Goal: Task Accomplishment & Management: Manage account settings

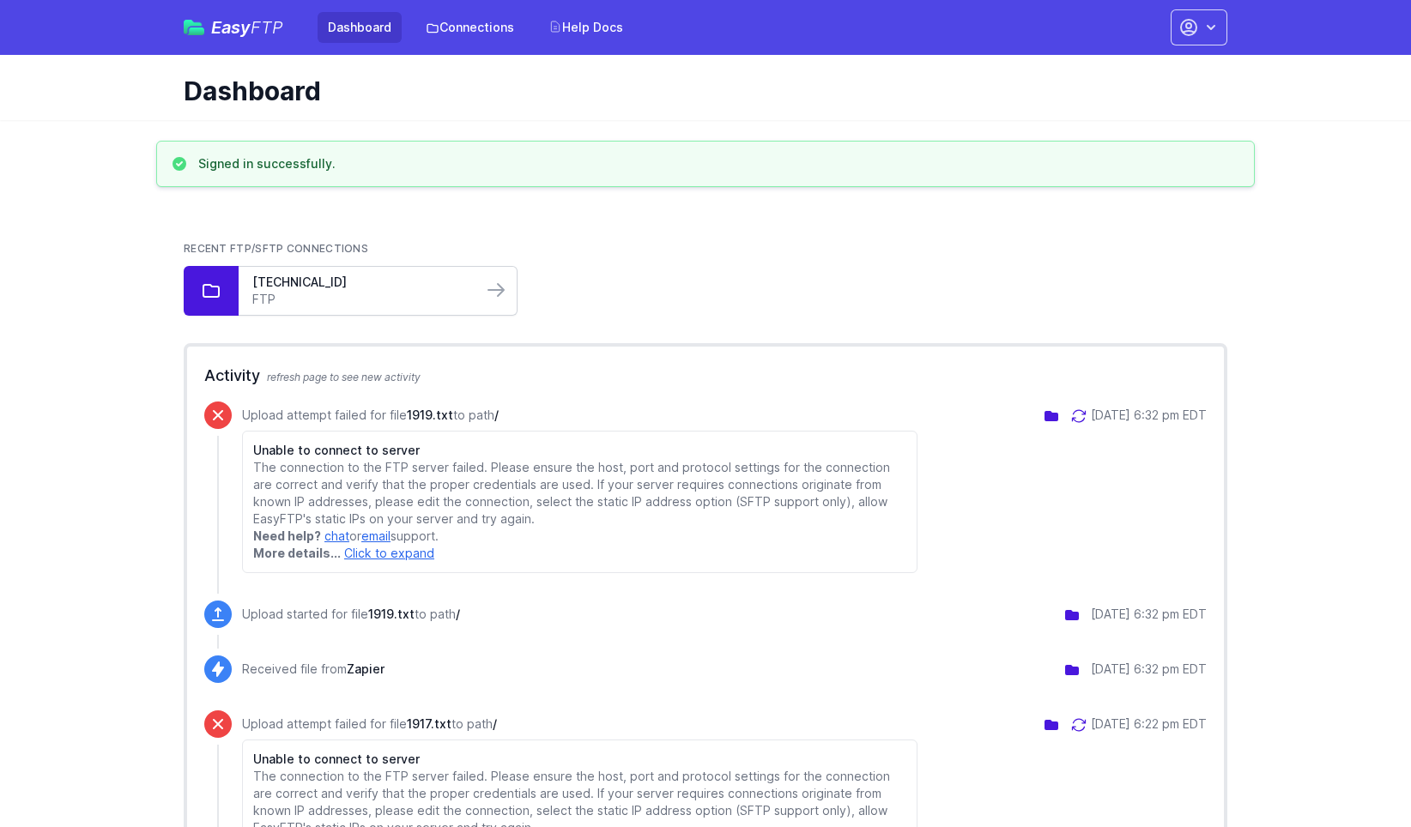
click at [459, 299] on link "FTP" at bounding box center [360, 299] width 216 height 17
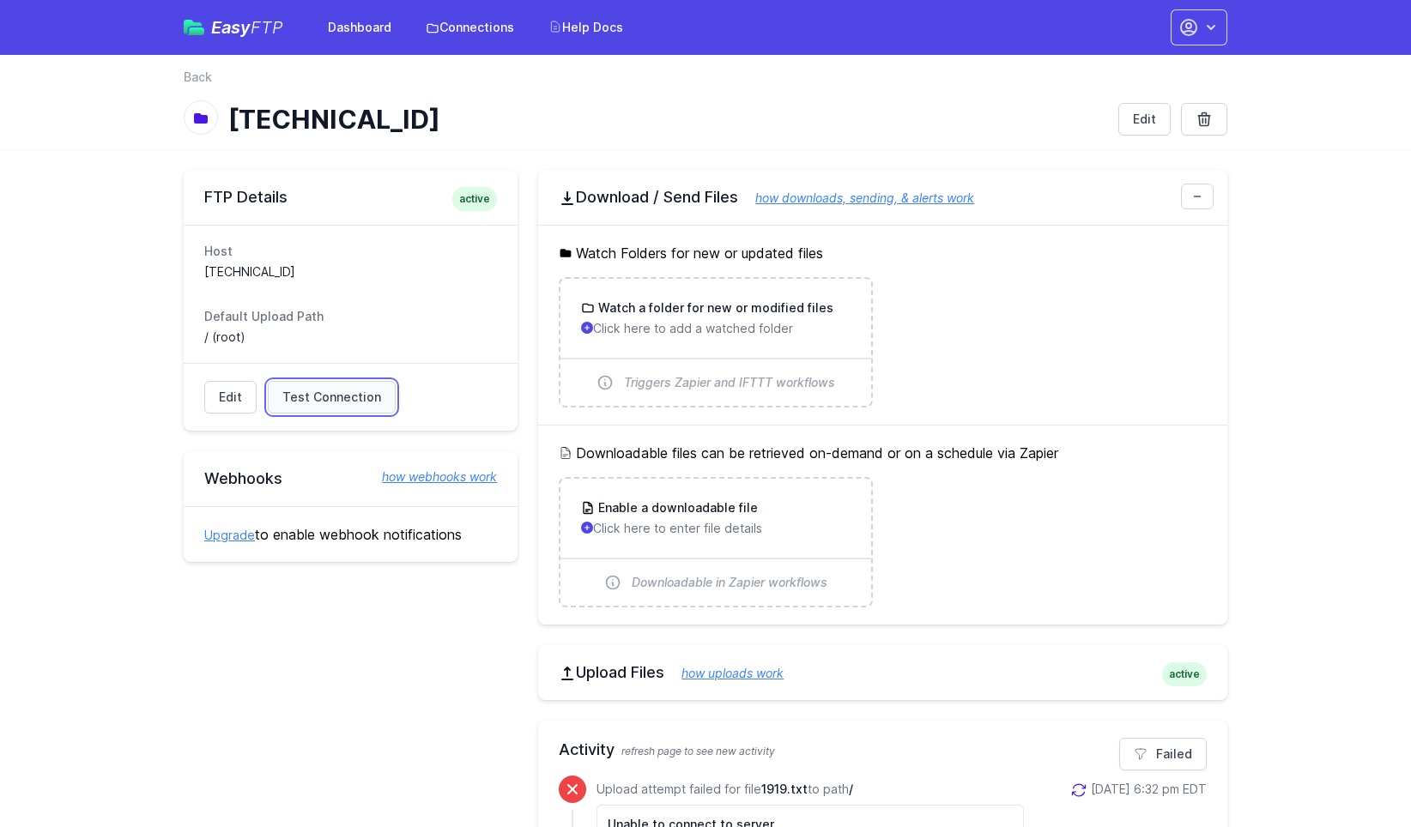
click at [315, 399] on span "Test Connection" at bounding box center [331, 397] width 99 height 17
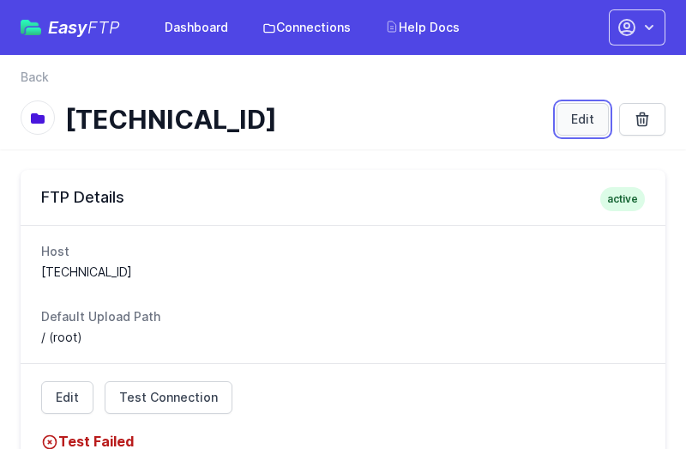
click at [586, 126] on link "Edit" at bounding box center [583, 119] width 52 height 33
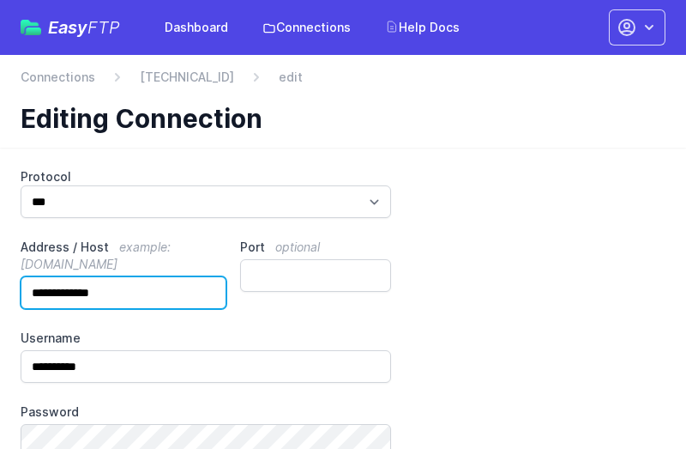
drag, startPoint x: 130, startPoint y: 299, endPoint x: -10, endPoint y: 293, distance: 140.8
click at [0, 293] on html "Easy FTP Dashboard Connections Help Docs Account Settings Your Profile Contact …" at bounding box center [343, 362] width 686 height 724
paste input "*"
type input "**********"
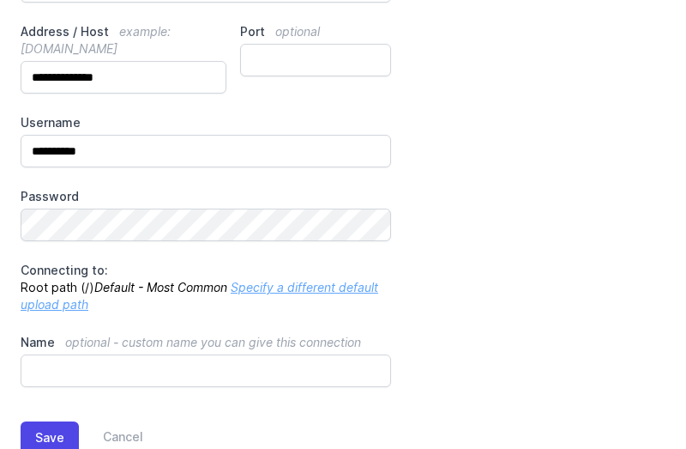
scroll to position [275, 0]
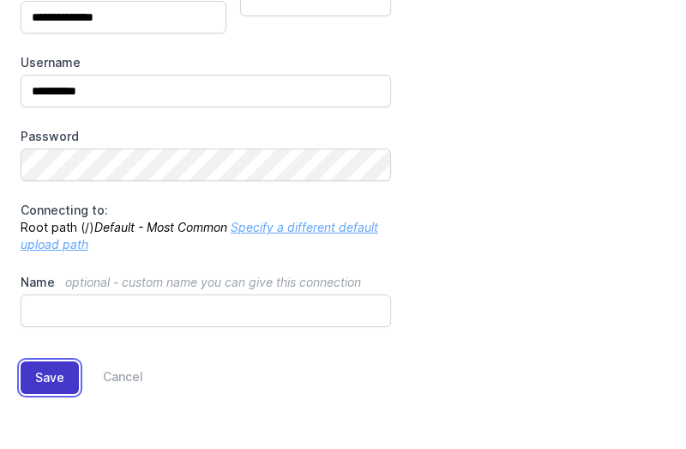
click at [45, 373] on button "Save" at bounding box center [50, 377] width 58 height 33
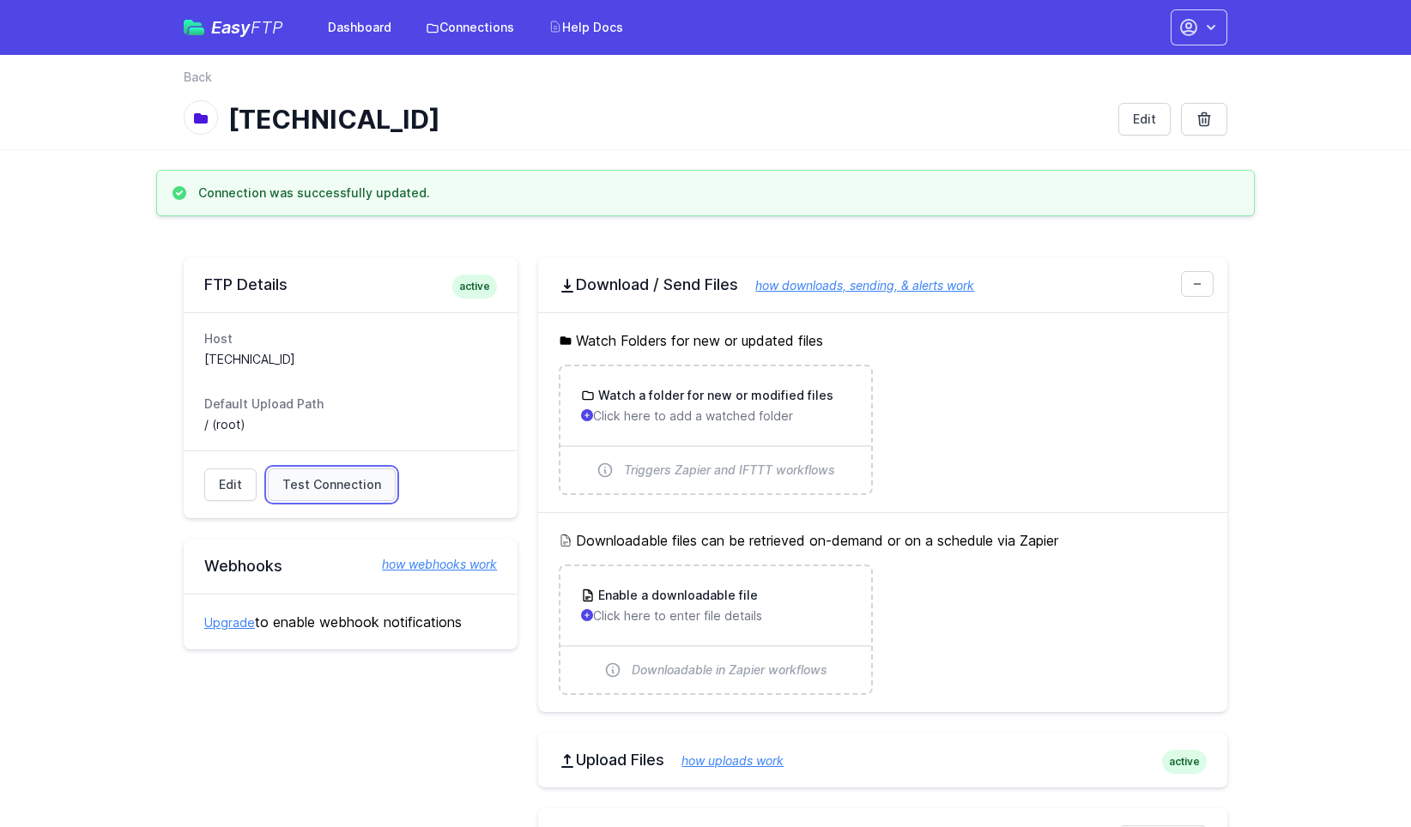
click at [345, 448] on span "Test Connection" at bounding box center [331, 484] width 99 height 17
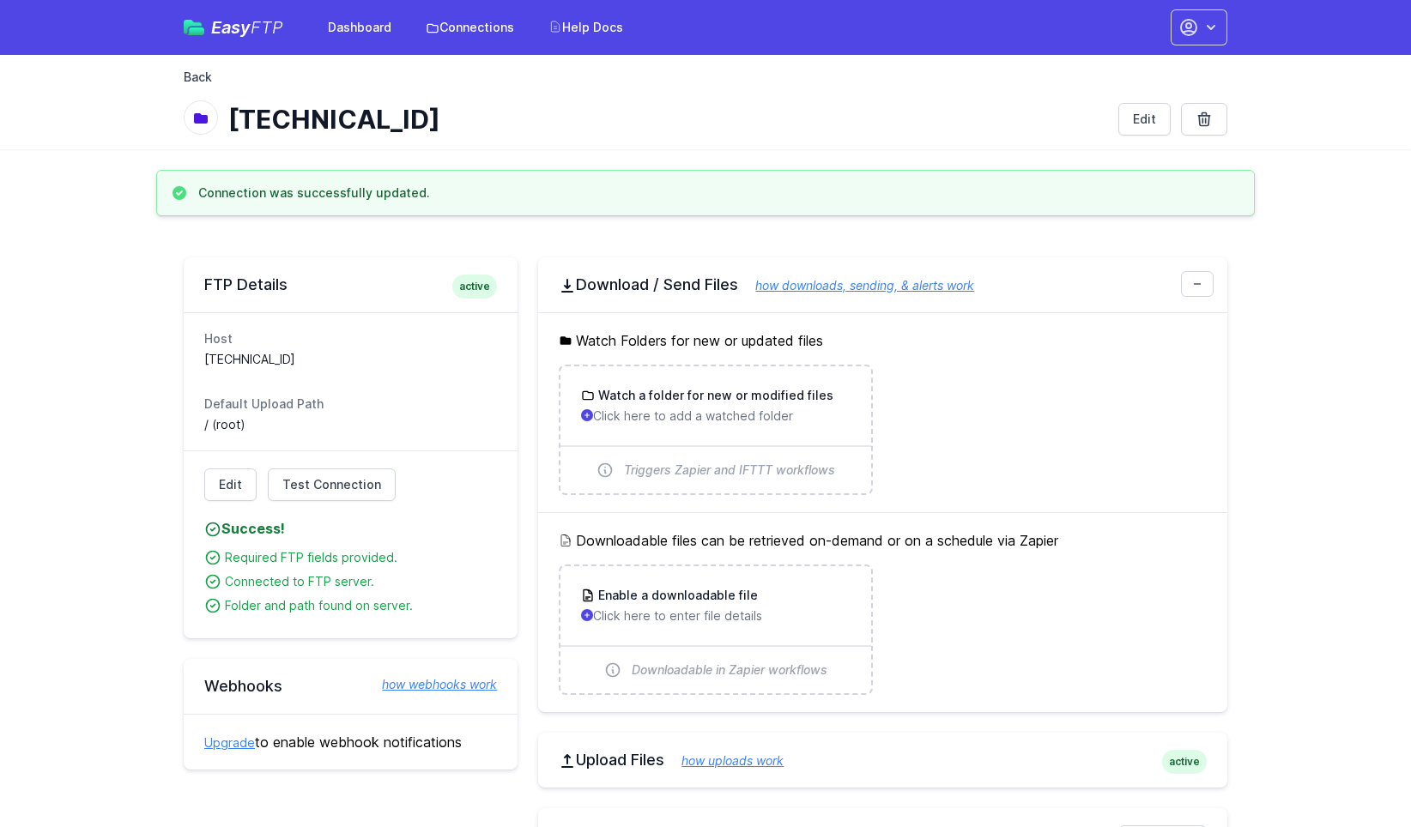
click at [199, 76] on link "Back" at bounding box center [198, 77] width 28 height 17
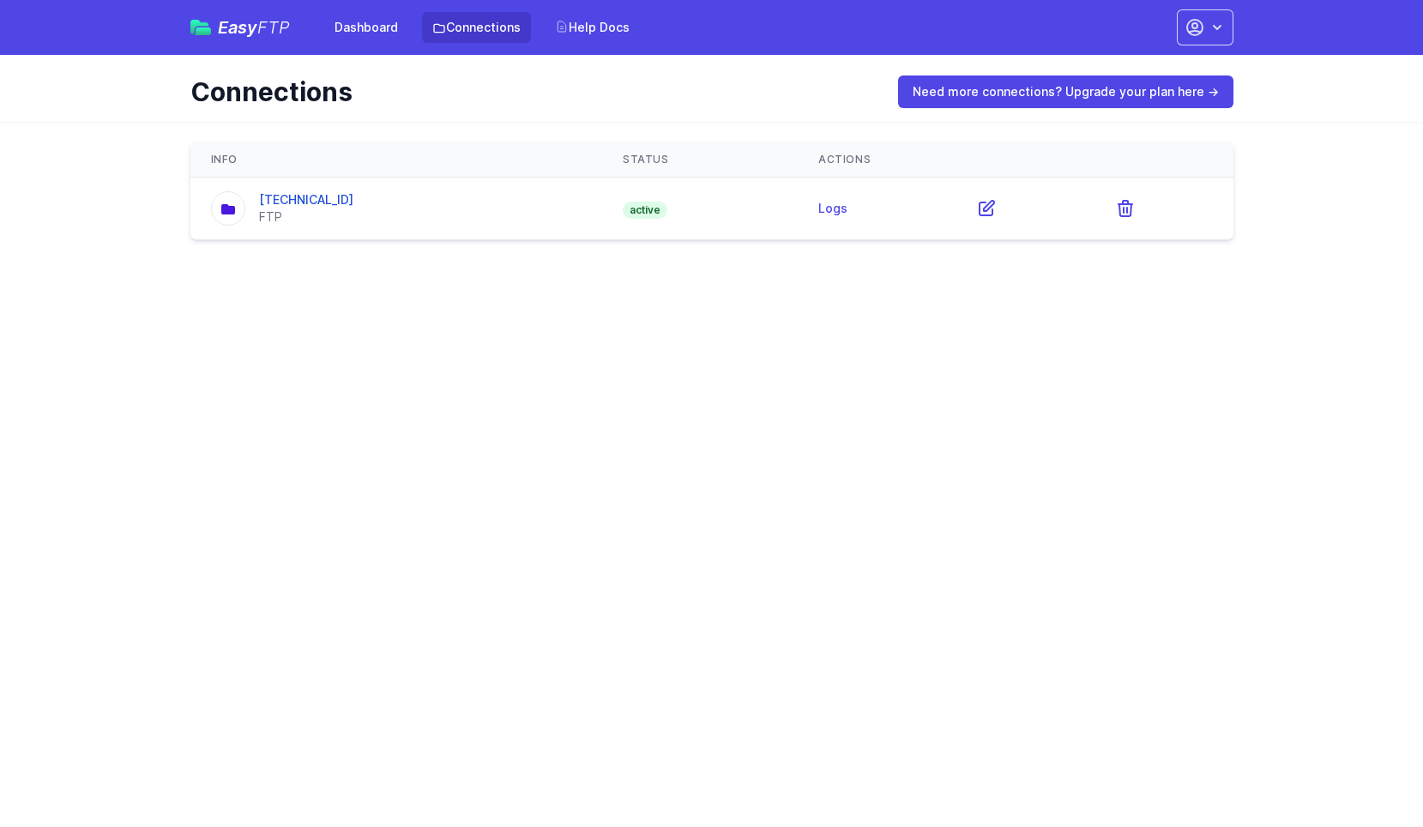
click at [809, 220] on td "Logs" at bounding box center [877, 209] width 158 height 63
click at [825, 210] on link "Logs" at bounding box center [833, 208] width 29 height 15
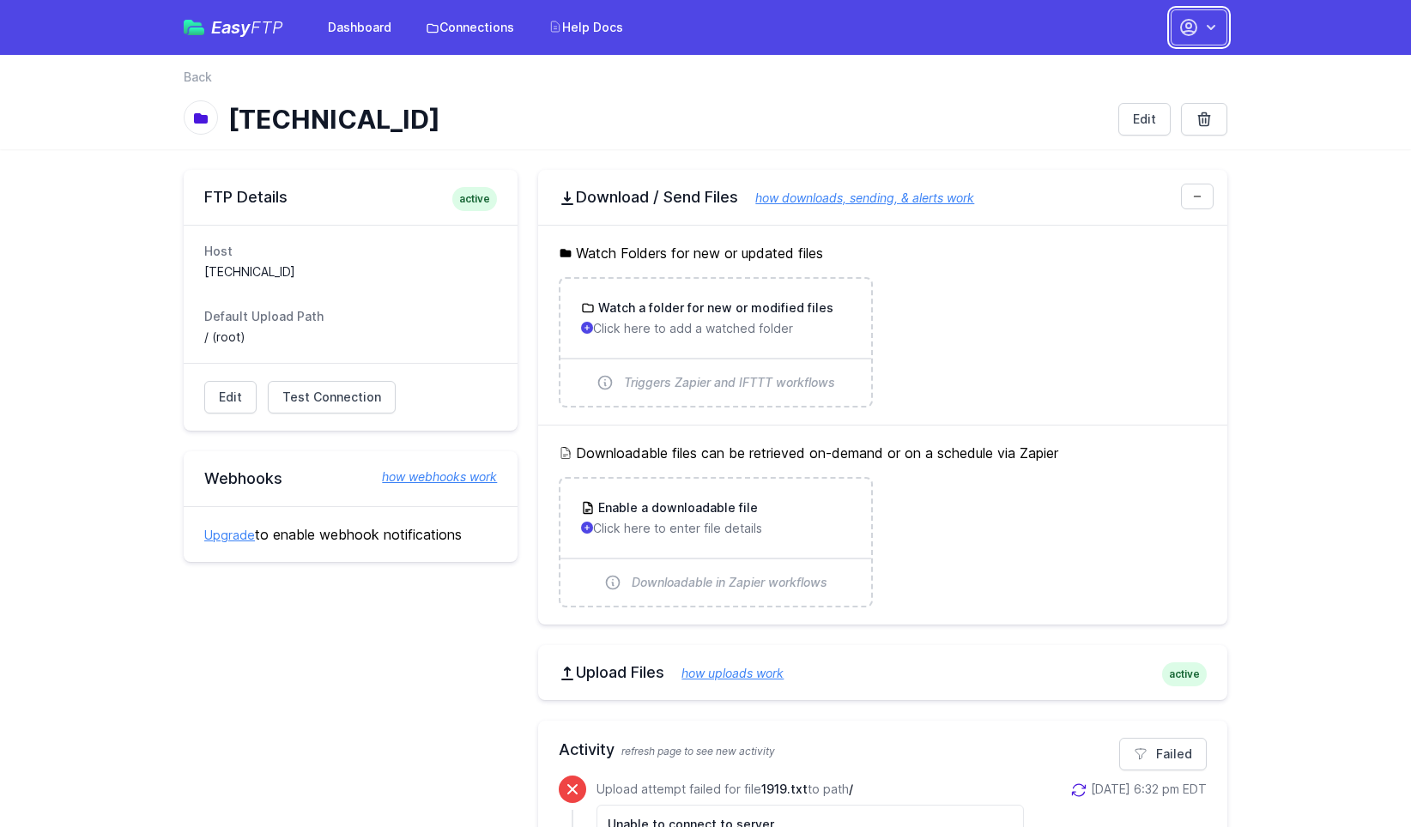
click at [1201, 30] on button "button" at bounding box center [1198, 27] width 57 height 36
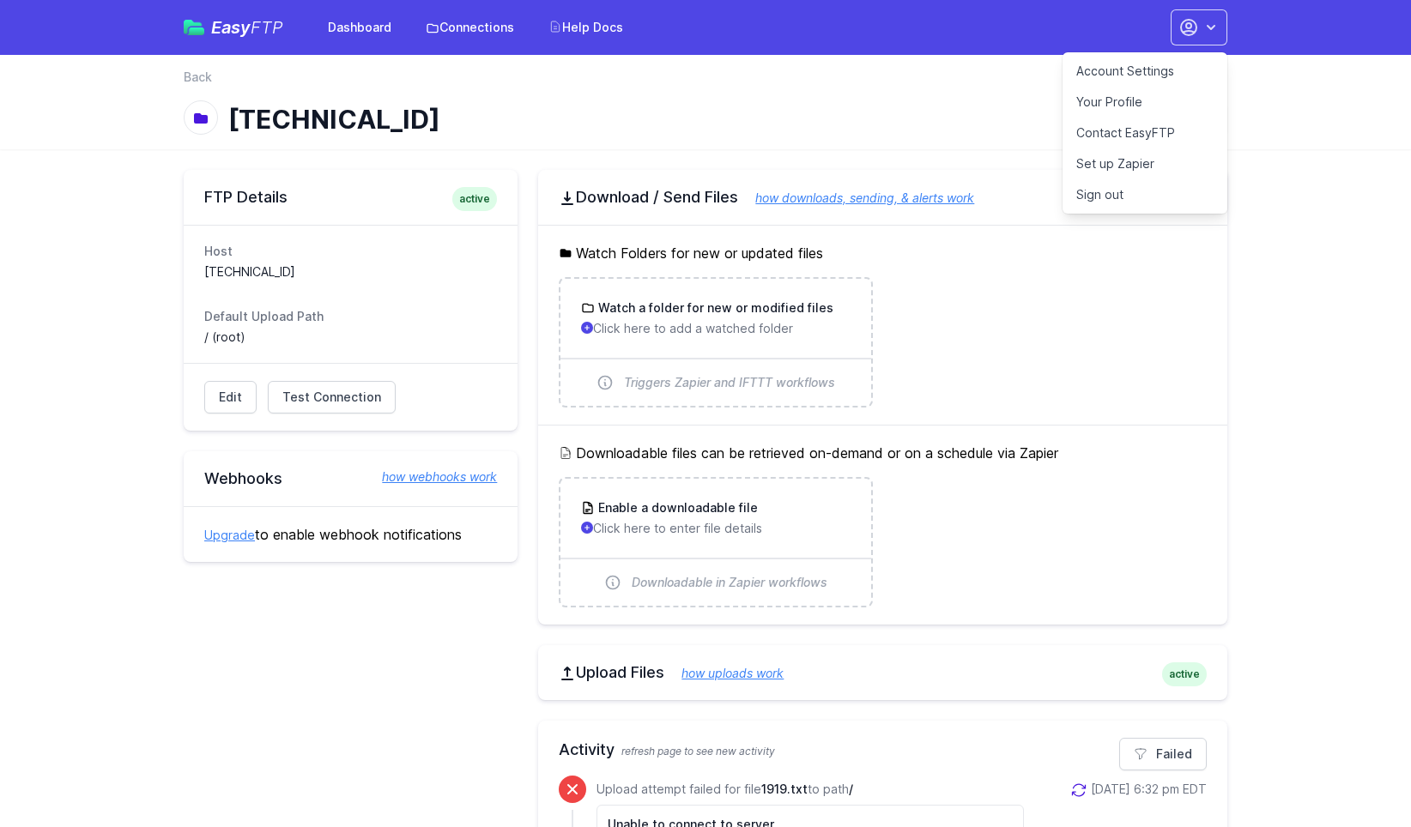
click at [1130, 71] on link "Account Settings" at bounding box center [1144, 71] width 165 height 31
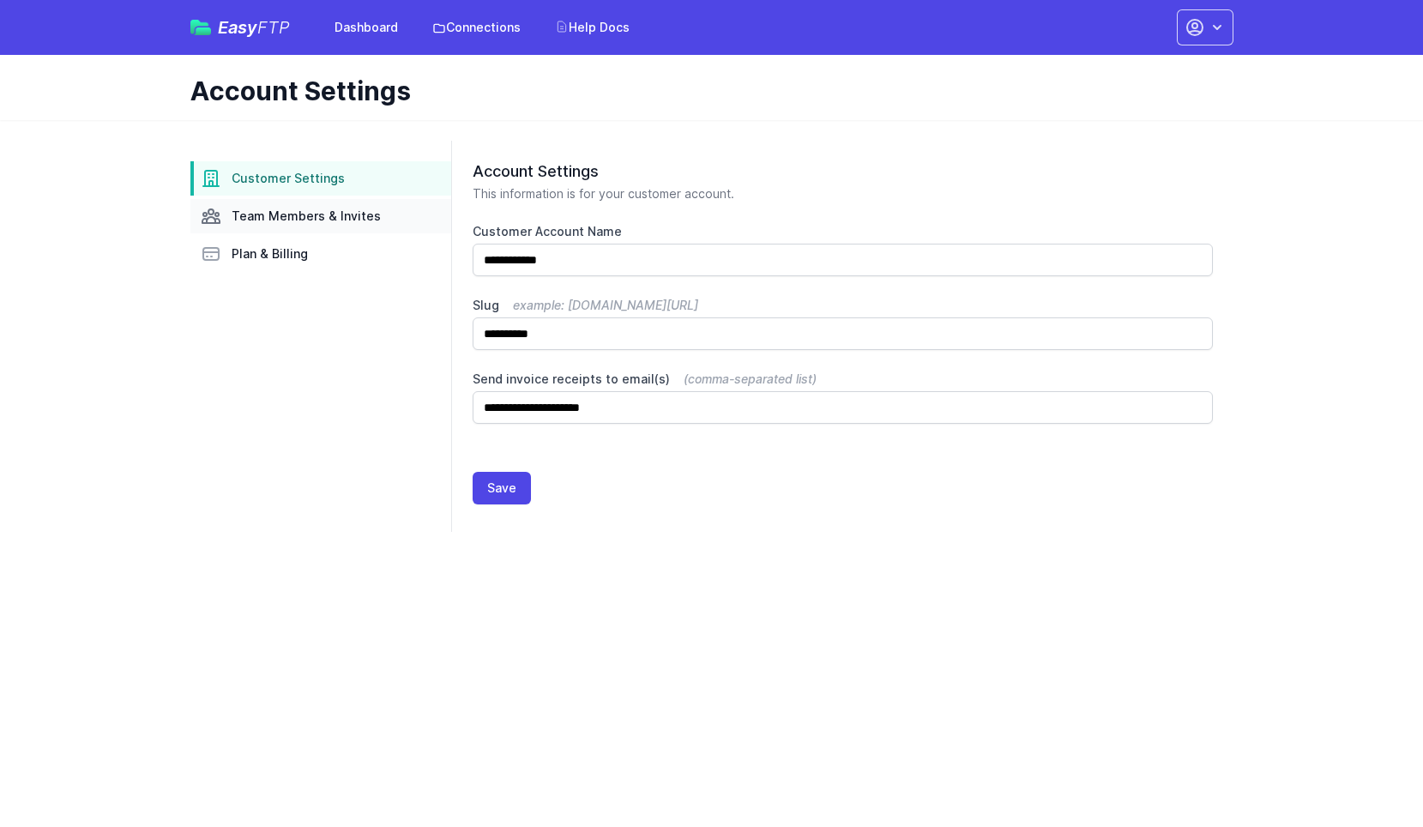
click at [271, 227] on link "Team Members & Invites" at bounding box center [320, 216] width 261 height 34
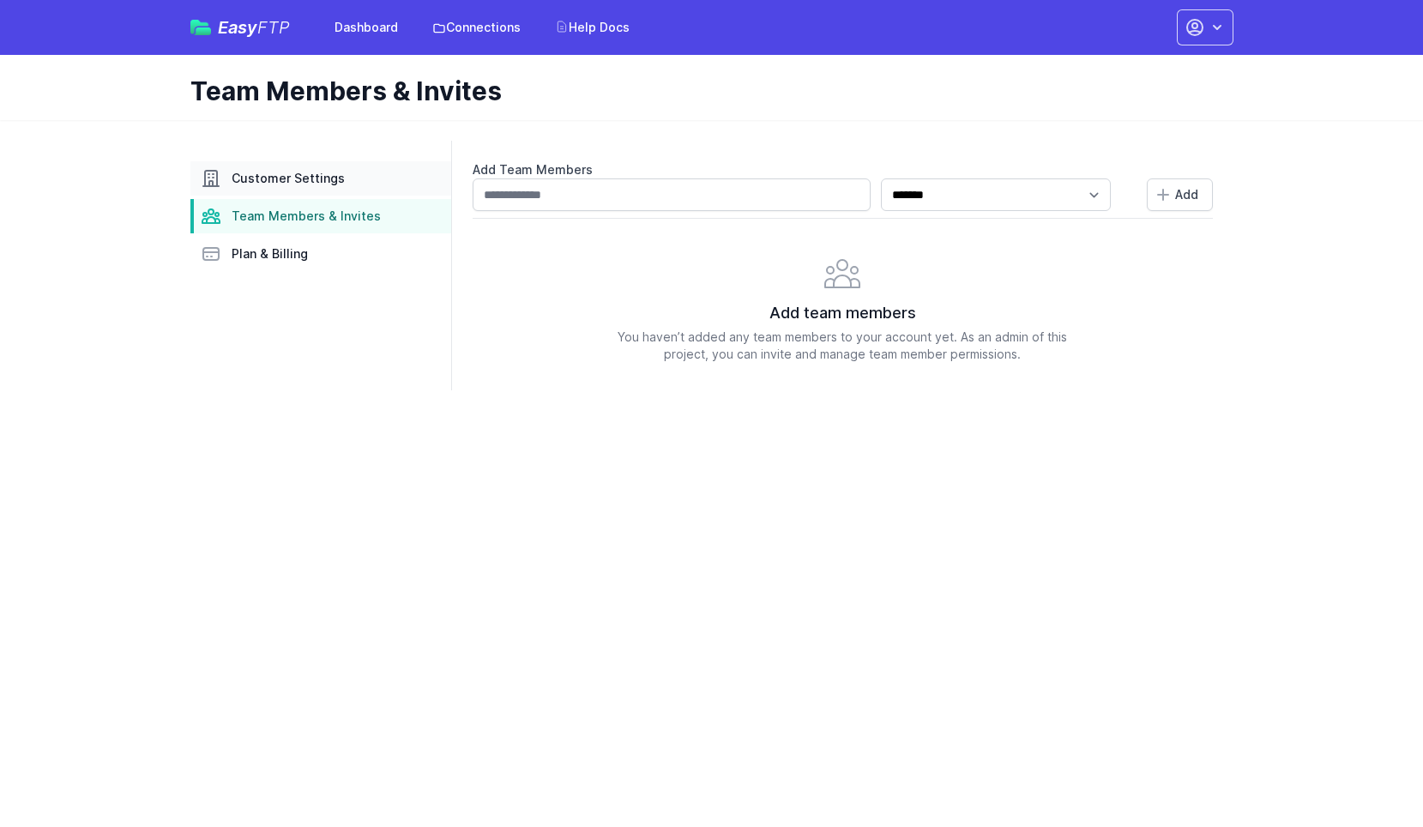
click at [250, 178] on span "Customer Settings" at bounding box center [288, 178] width 113 height 17
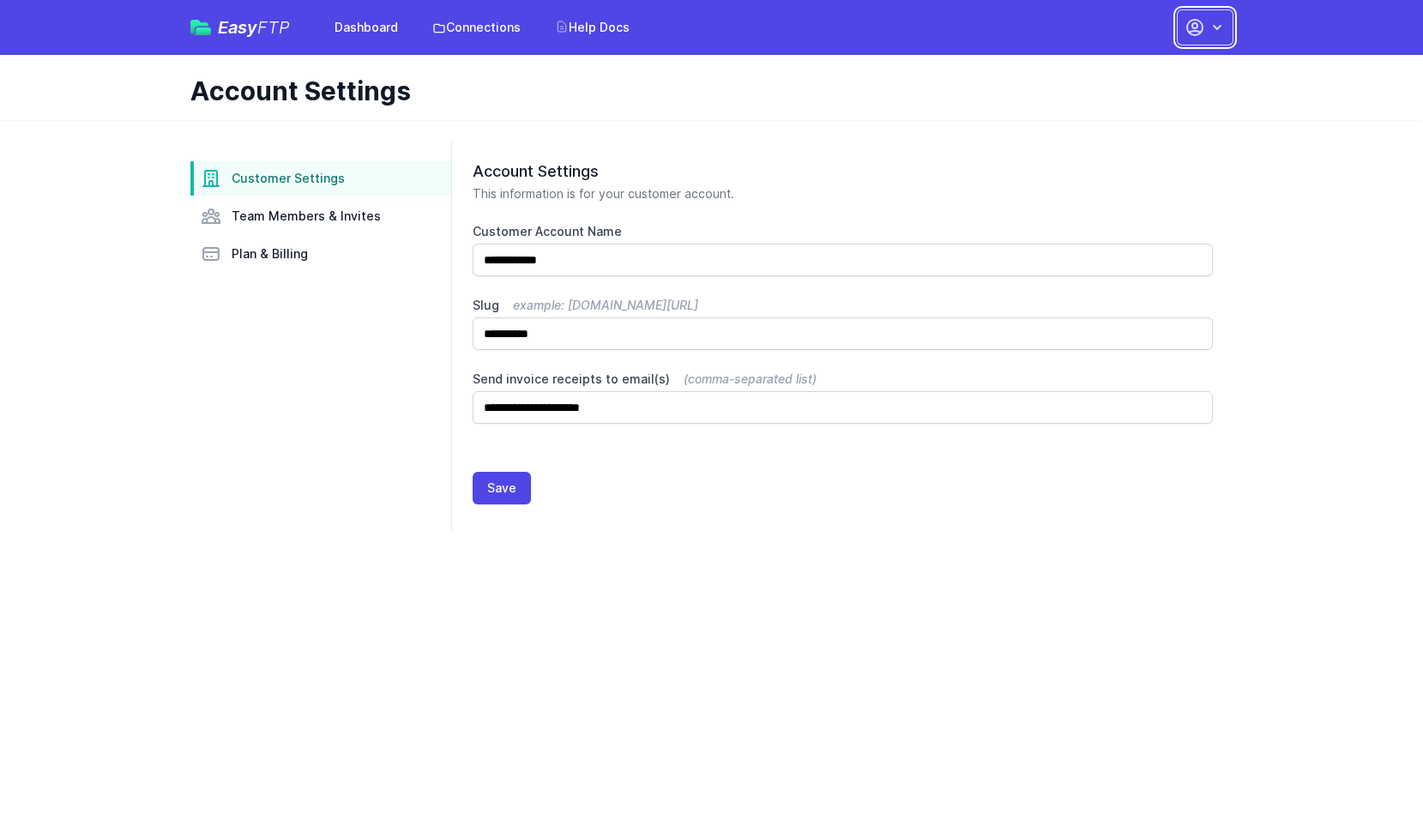
click at [1222, 35] on icon "button" at bounding box center [1217, 27] width 17 height 17
click at [1134, 106] on link "Your Profile" at bounding box center [1151, 102] width 165 height 31
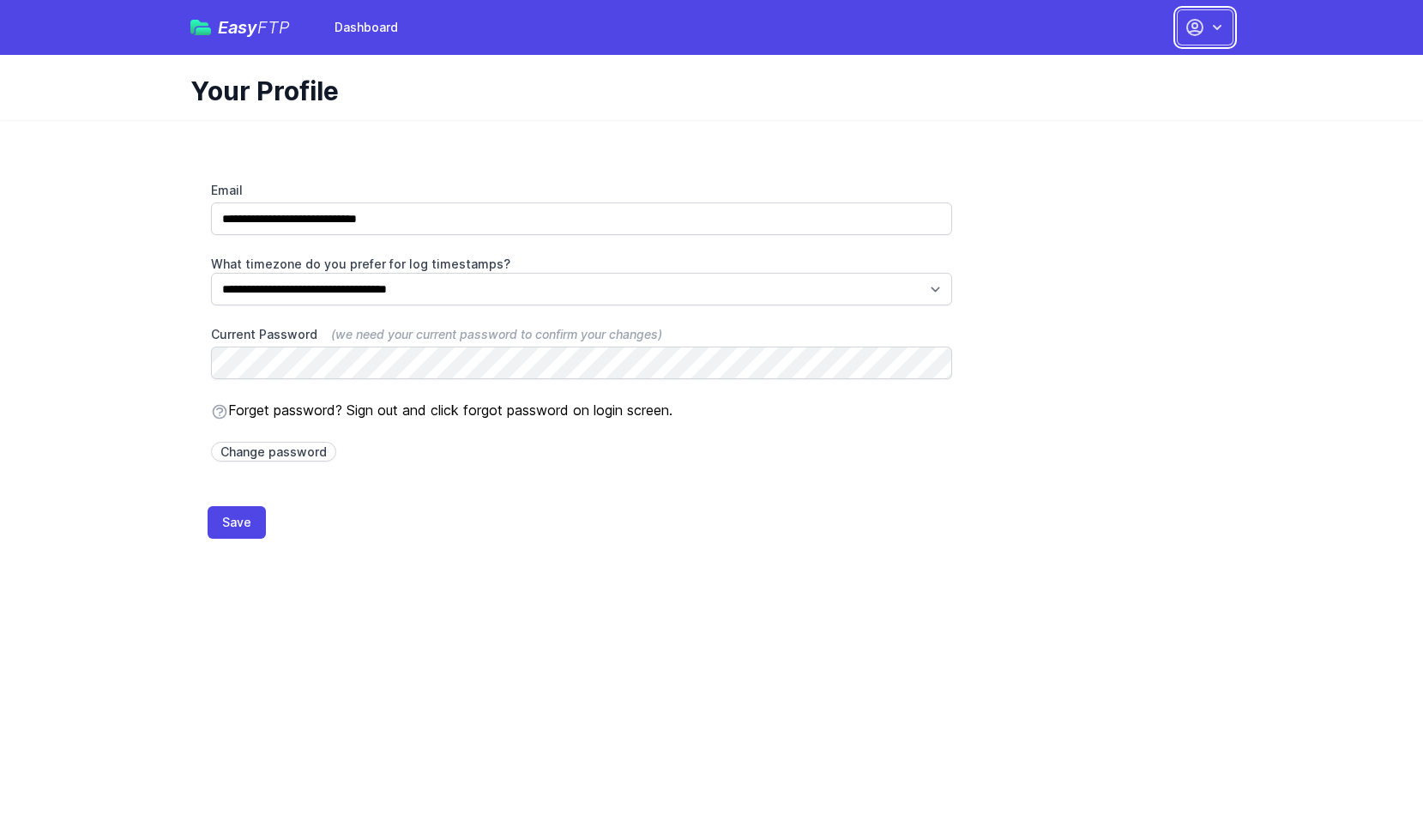
click at [1213, 26] on icon "button" at bounding box center [1217, 27] width 9 height 5
click at [1124, 75] on link "Dashboard" at bounding box center [1151, 71] width 165 height 31
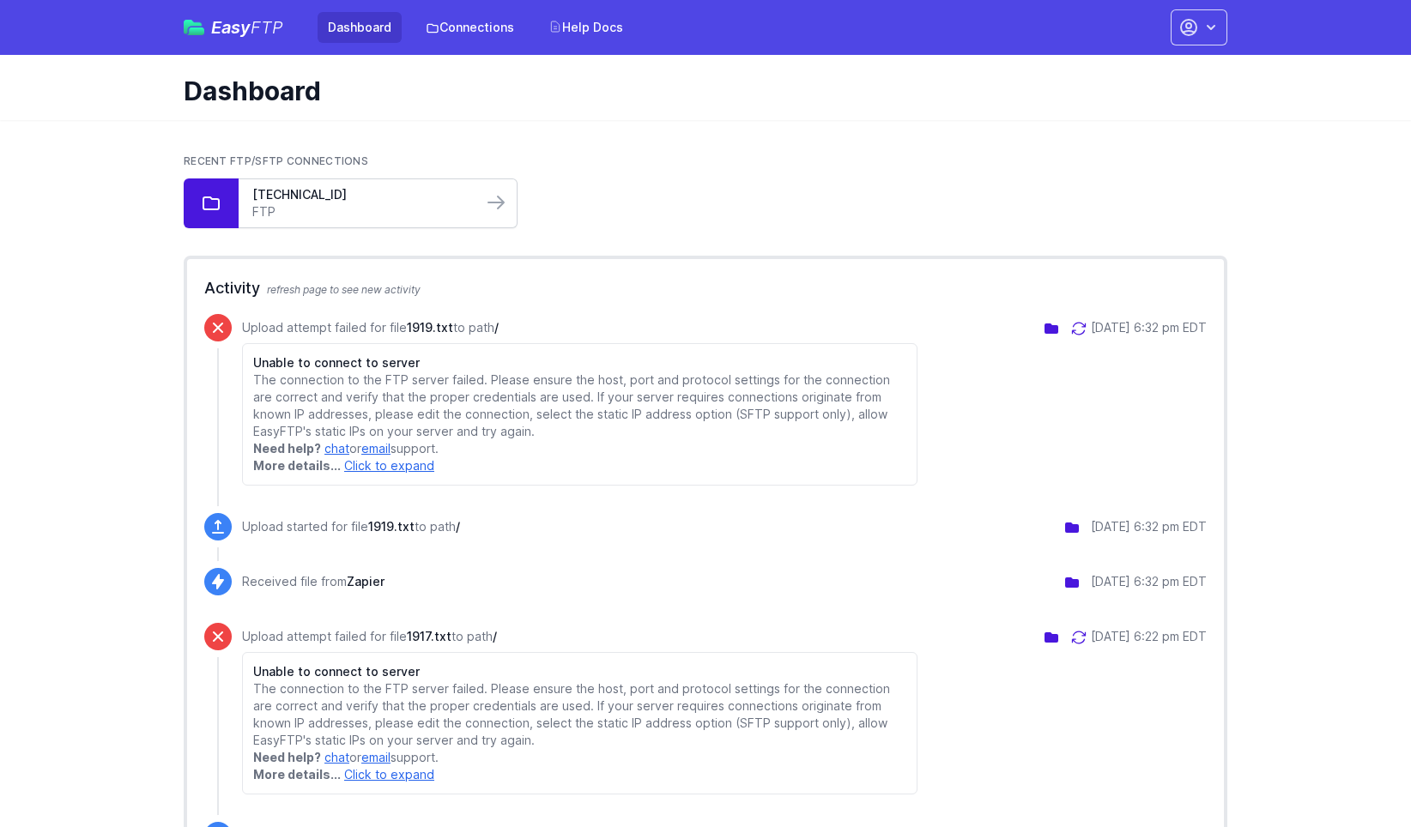
click at [442, 203] on link "FTP" at bounding box center [360, 211] width 216 height 17
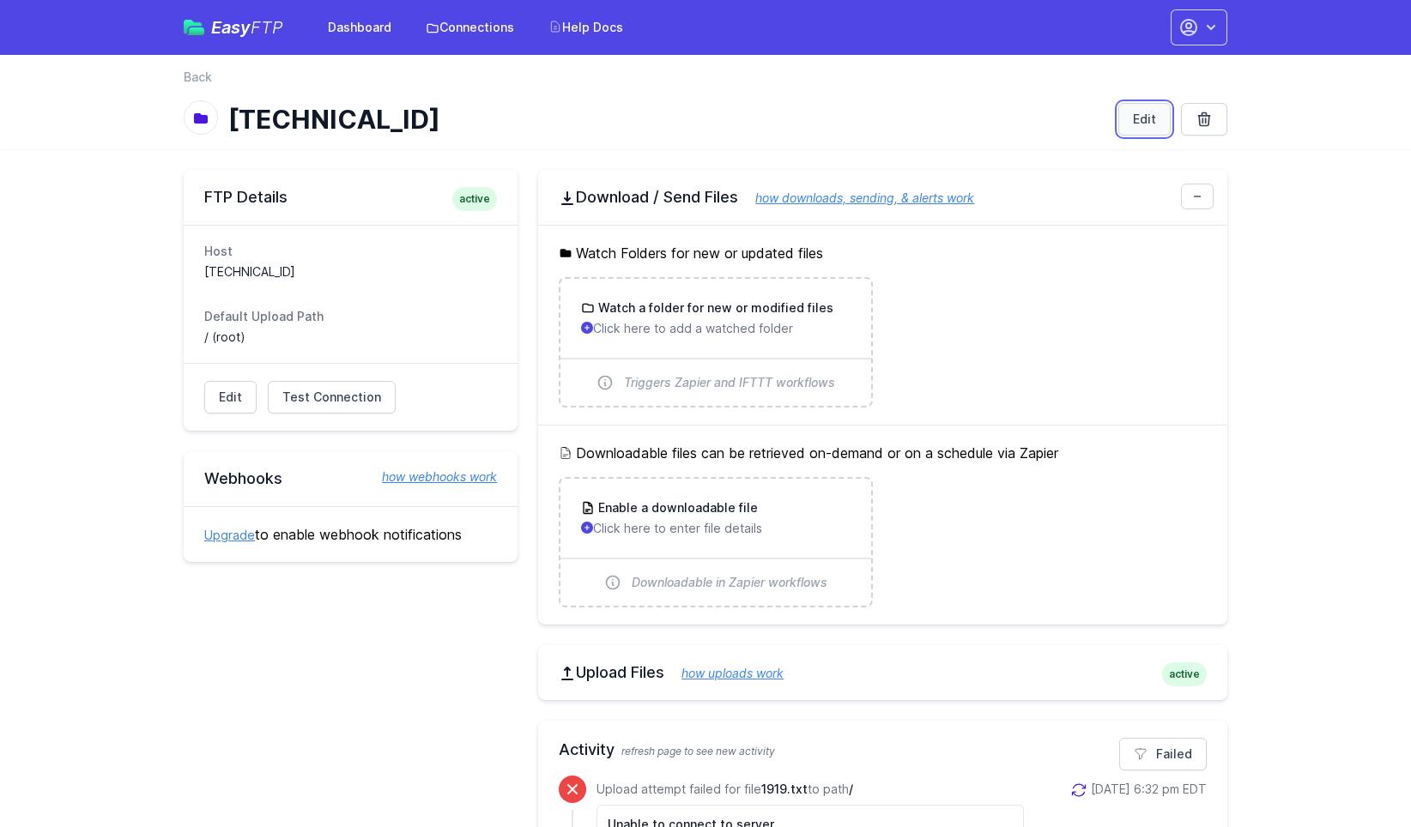
click at [1139, 116] on link "Edit" at bounding box center [1144, 119] width 52 height 33
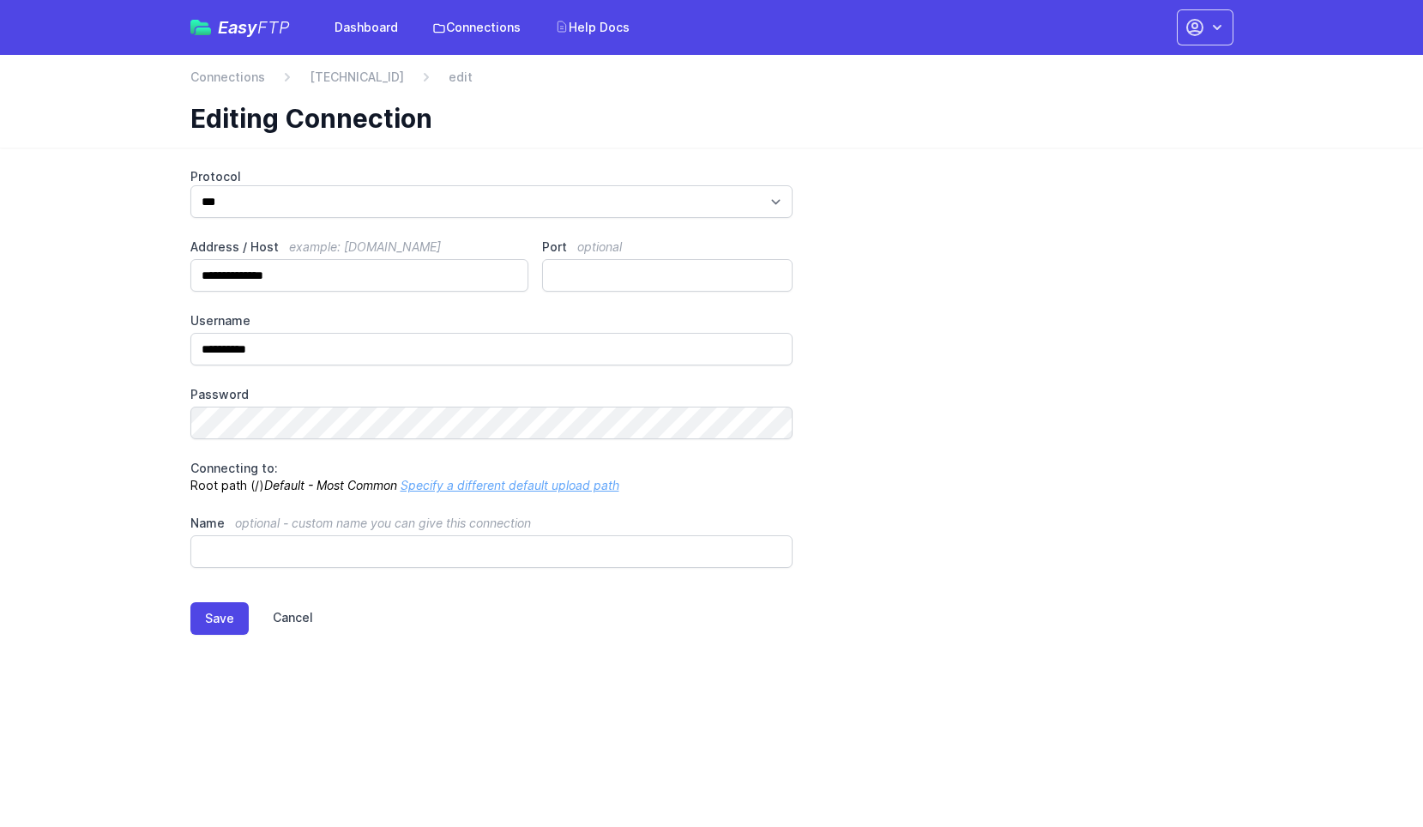
click at [289, 620] on link "Cancel" at bounding box center [281, 618] width 64 height 33
